Goal: Go to known website: Go to known website

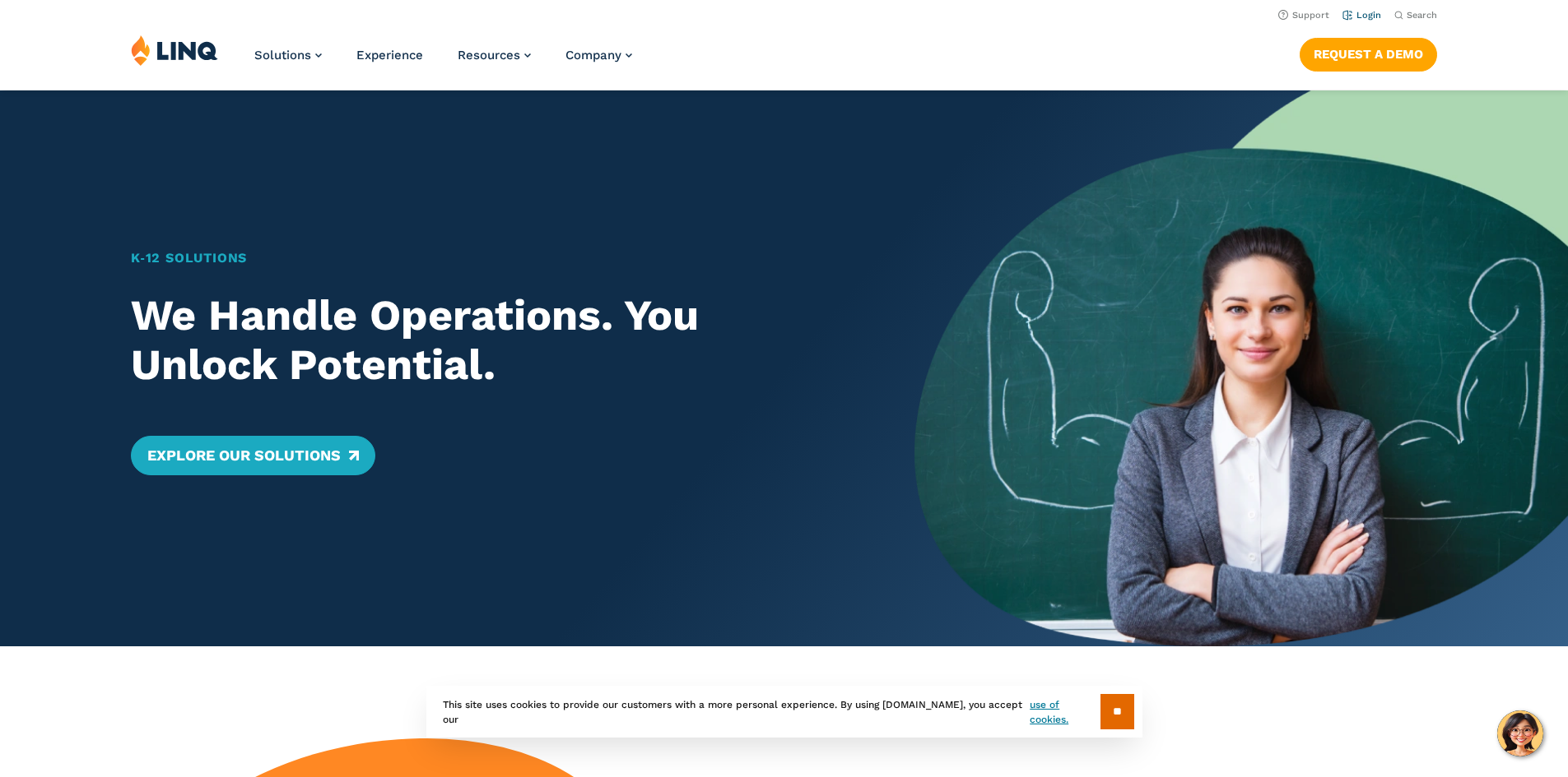
click at [1356, 9] on li "Login" at bounding box center [1362, 13] width 39 height 18
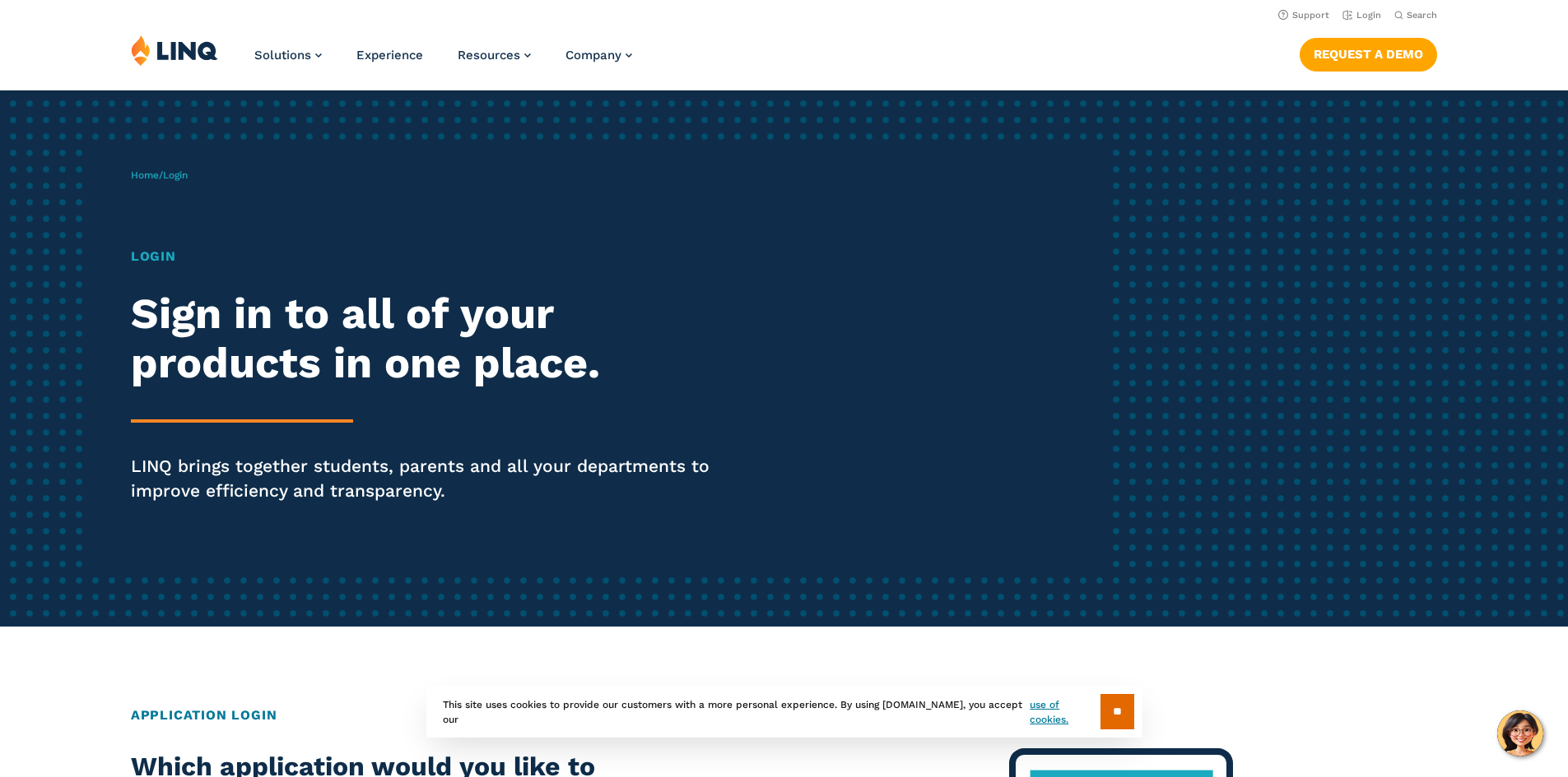
click at [187, 175] on span "Login" at bounding box center [175, 175] width 25 height 11
click at [158, 257] on h1 "Login" at bounding box center [433, 256] width 604 height 20
